Goal: Task Accomplishment & Management: Use online tool/utility

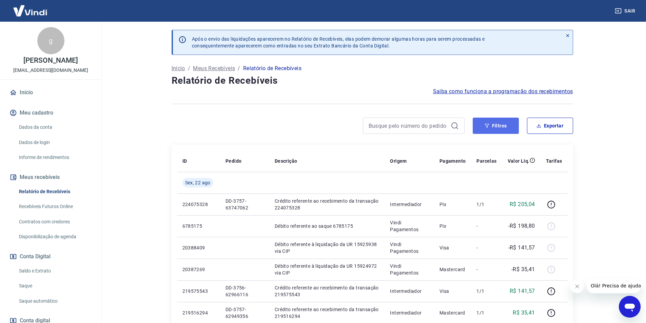
click at [499, 130] on button "Filtros" at bounding box center [496, 126] width 46 height 16
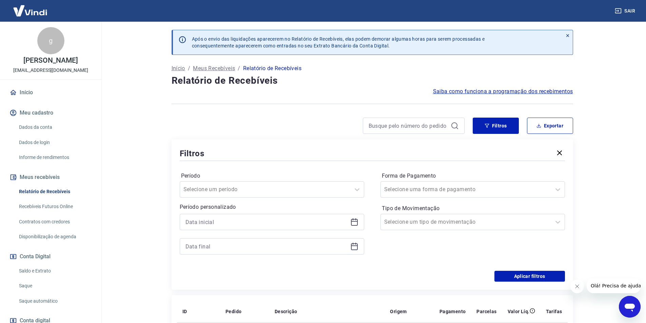
click at [354, 225] on icon at bounding box center [354, 222] width 7 height 7
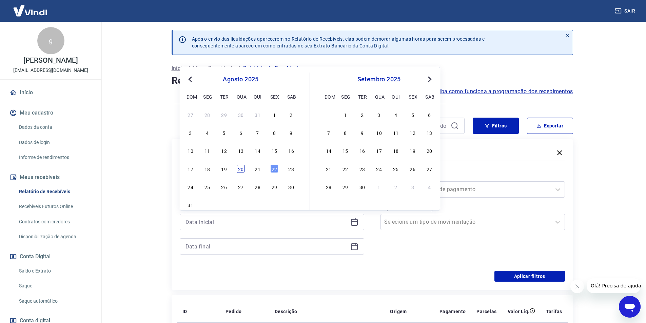
click at [241, 168] on div "20" at bounding box center [241, 169] width 8 height 8
type input "[DATE]"
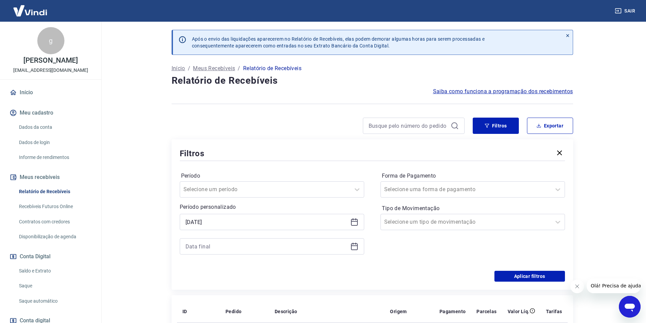
click at [354, 248] on icon at bounding box center [354, 246] width 8 height 8
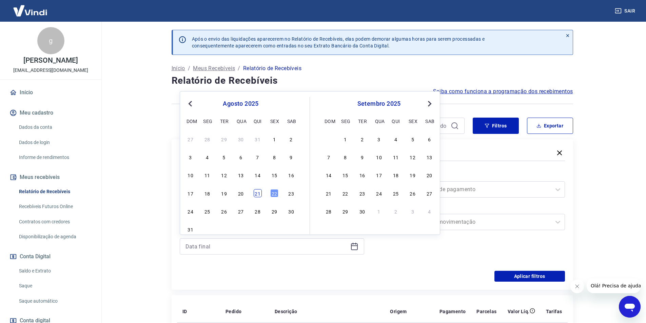
click at [259, 192] on div "21" at bounding box center [258, 193] width 8 height 8
type input "[DATE]"
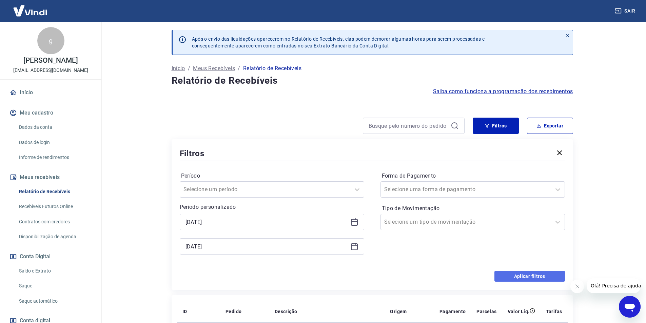
click at [525, 278] on button "Aplicar filtros" at bounding box center [529, 276] width 71 height 11
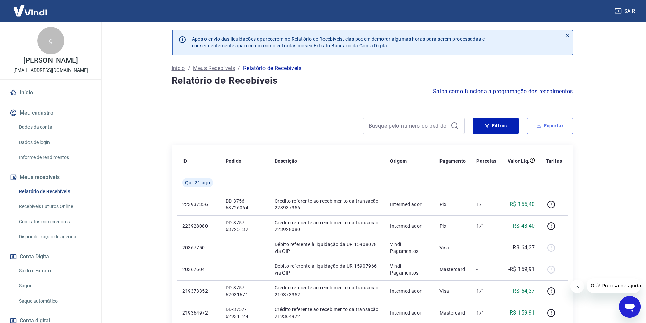
click at [539, 124] on icon "button" at bounding box center [538, 125] width 5 height 5
type input "[DATE]"
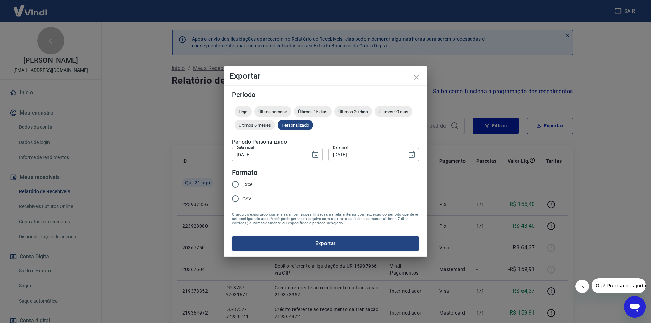
click at [242, 200] on input "CSV" at bounding box center [235, 199] width 14 height 14
radio input "true"
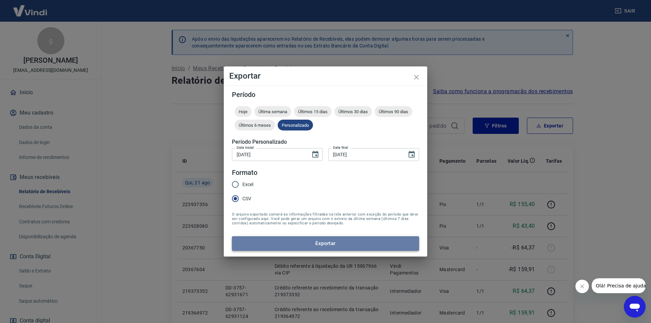
click at [301, 244] on button "Exportar" at bounding box center [325, 243] width 187 height 14
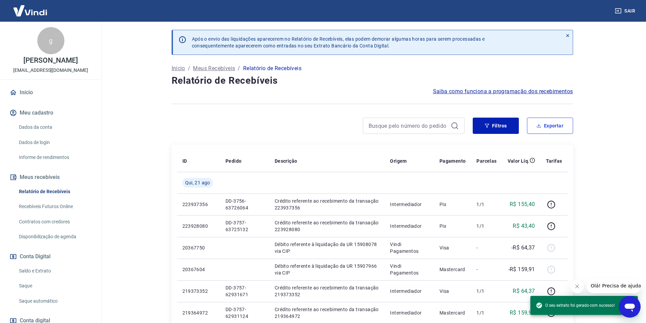
click at [551, 126] on button "Exportar" at bounding box center [550, 126] width 46 height 16
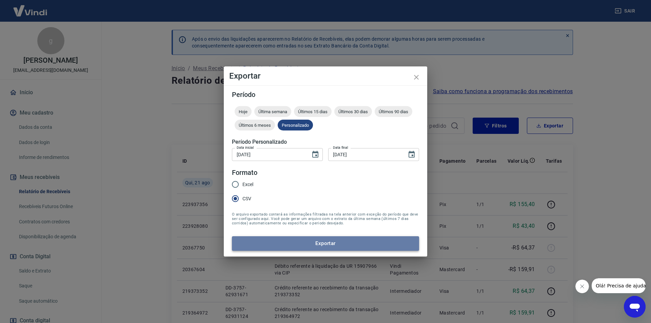
click at [315, 241] on button "Exportar" at bounding box center [325, 243] width 187 height 14
